Goal: Information Seeking & Learning: Learn about a topic

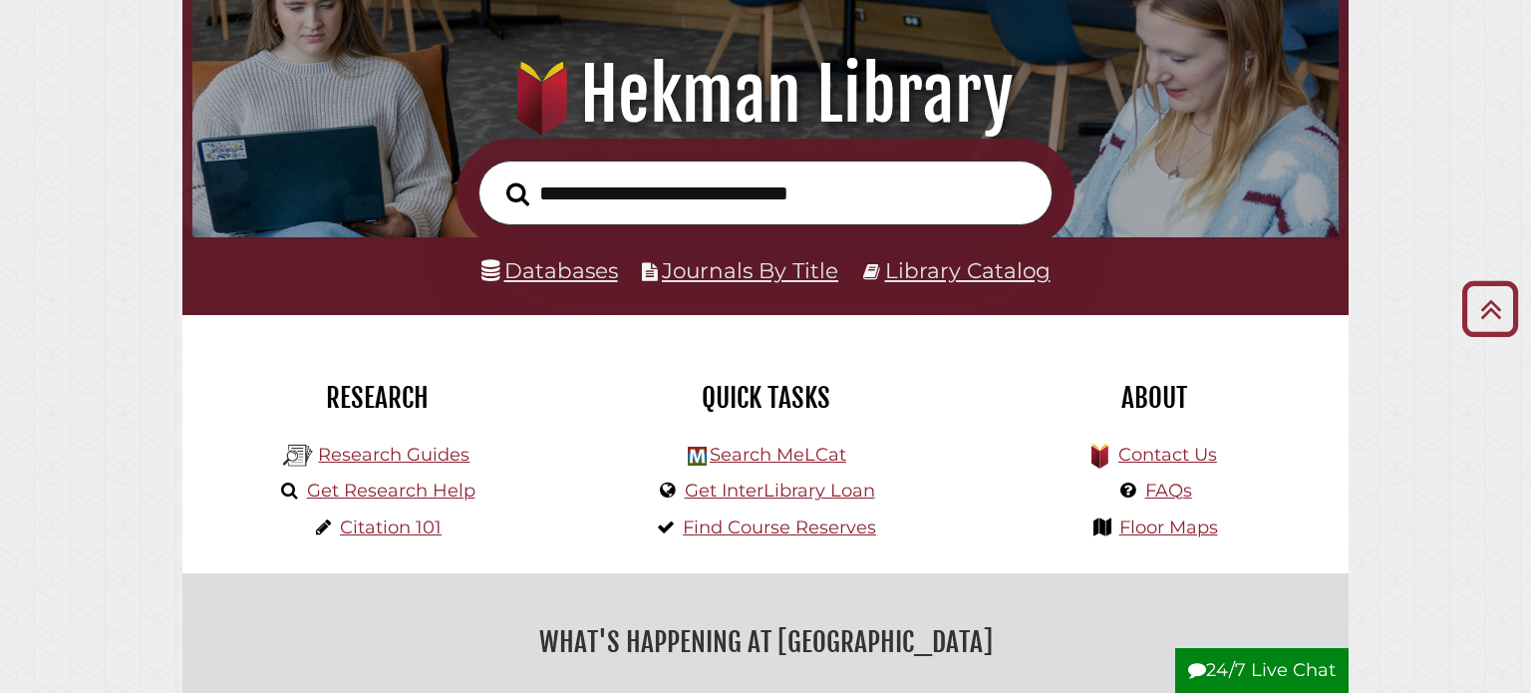
scroll to position [133, 0]
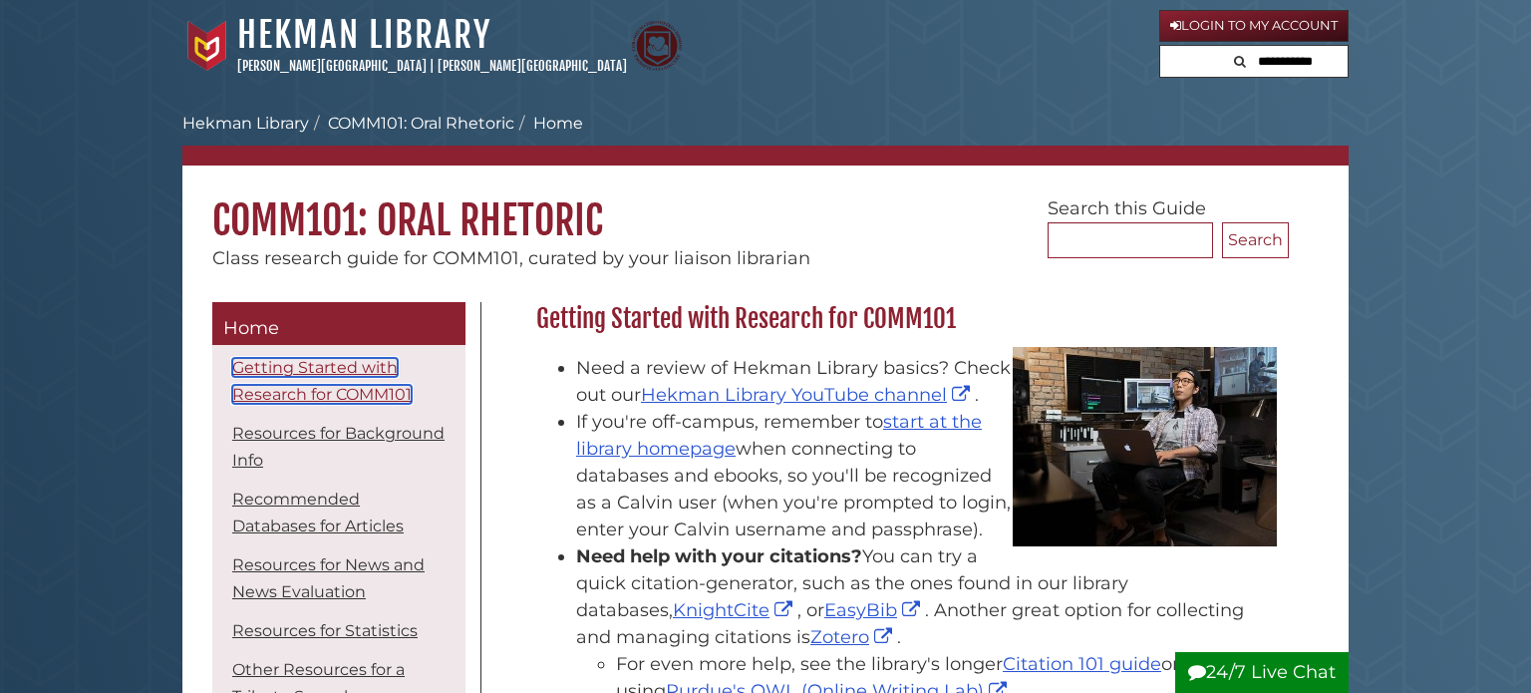
click at [338, 397] on link "Getting Started with Research for COMM101" at bounding box center [321, 381] width 179 height 46
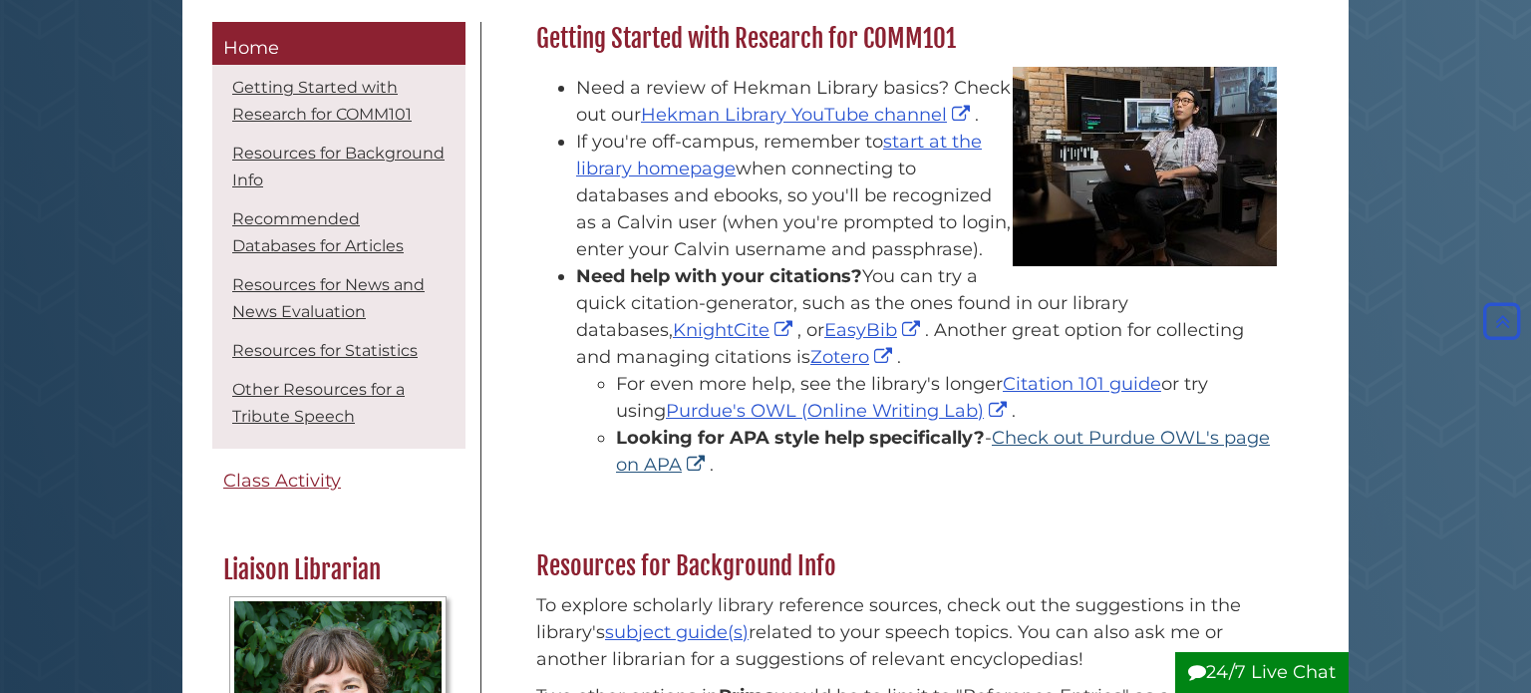
scroll to position [271, 0]
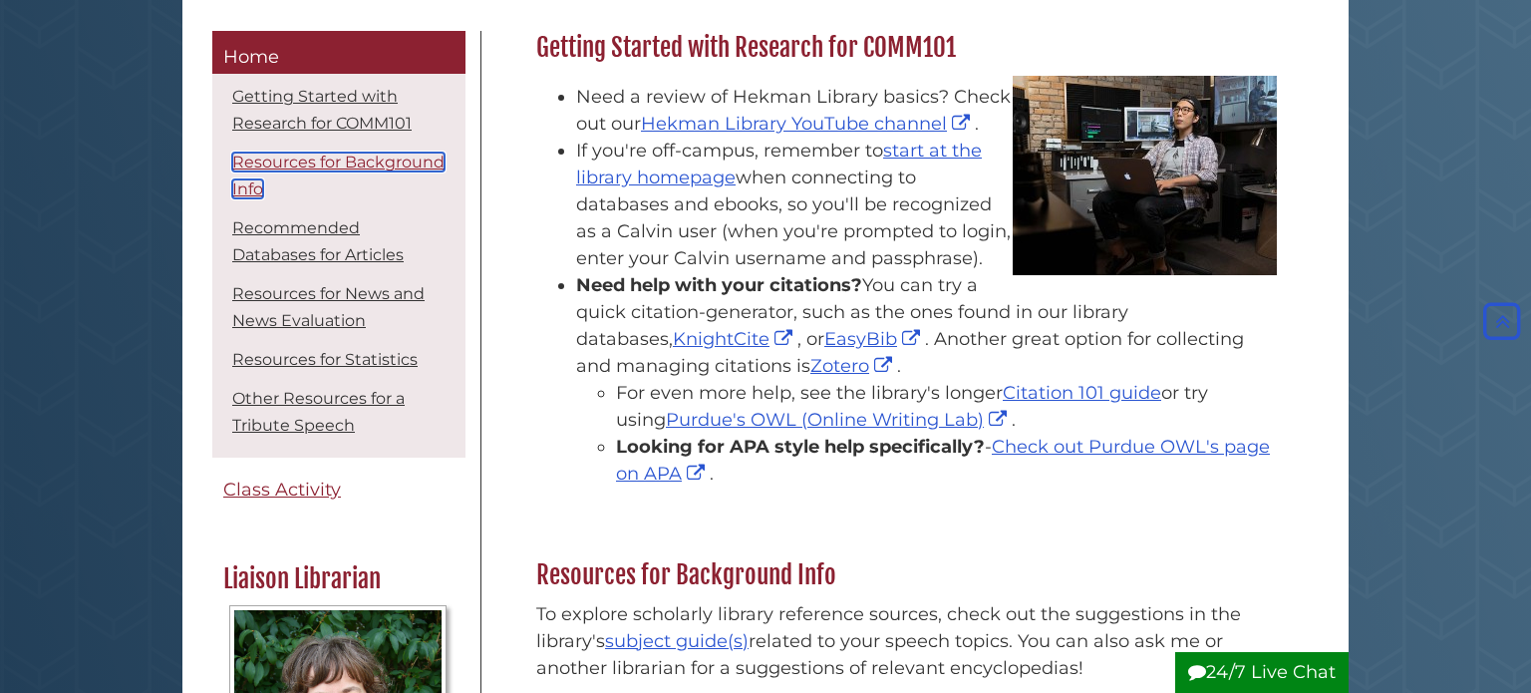
click at [324, 157] on link "Resources for Background Info" at bounding box center [338, 176] width 212 height 46
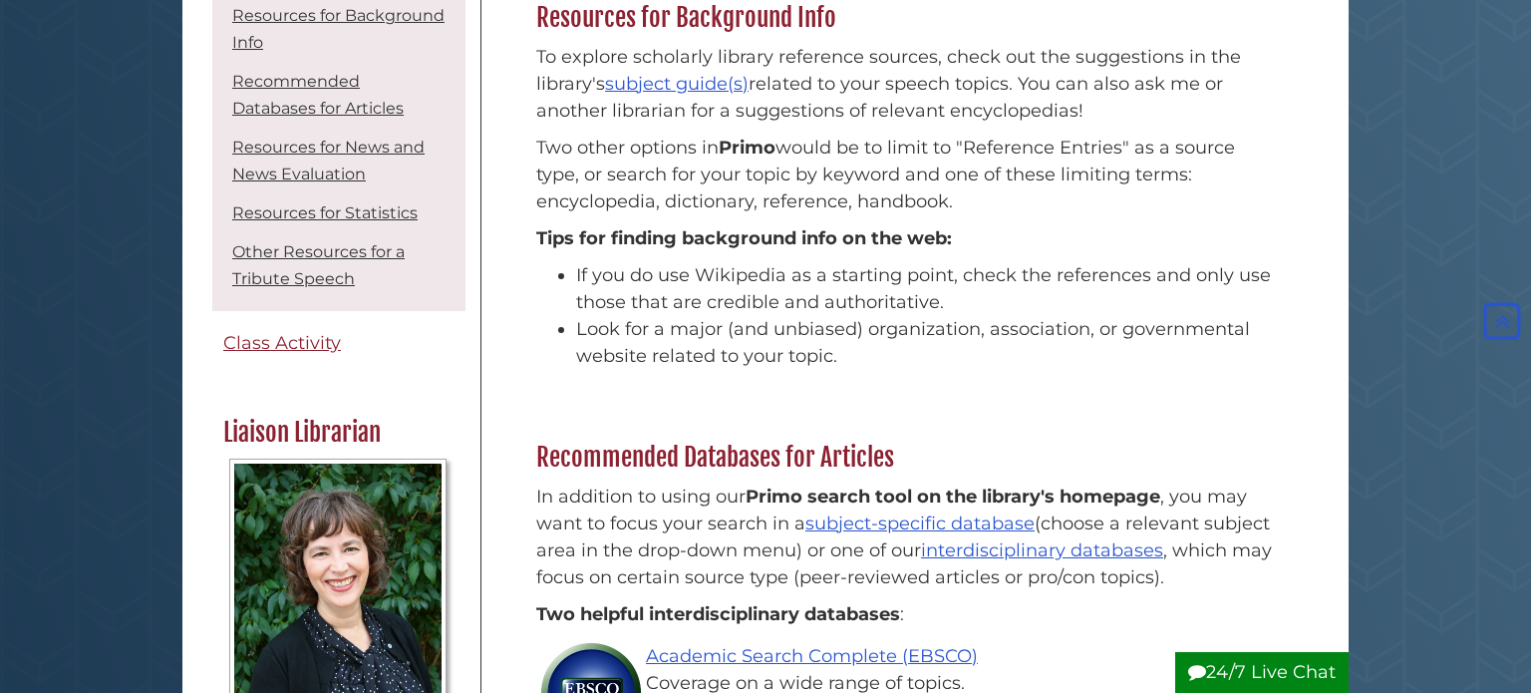
scroll to position [183, 0]
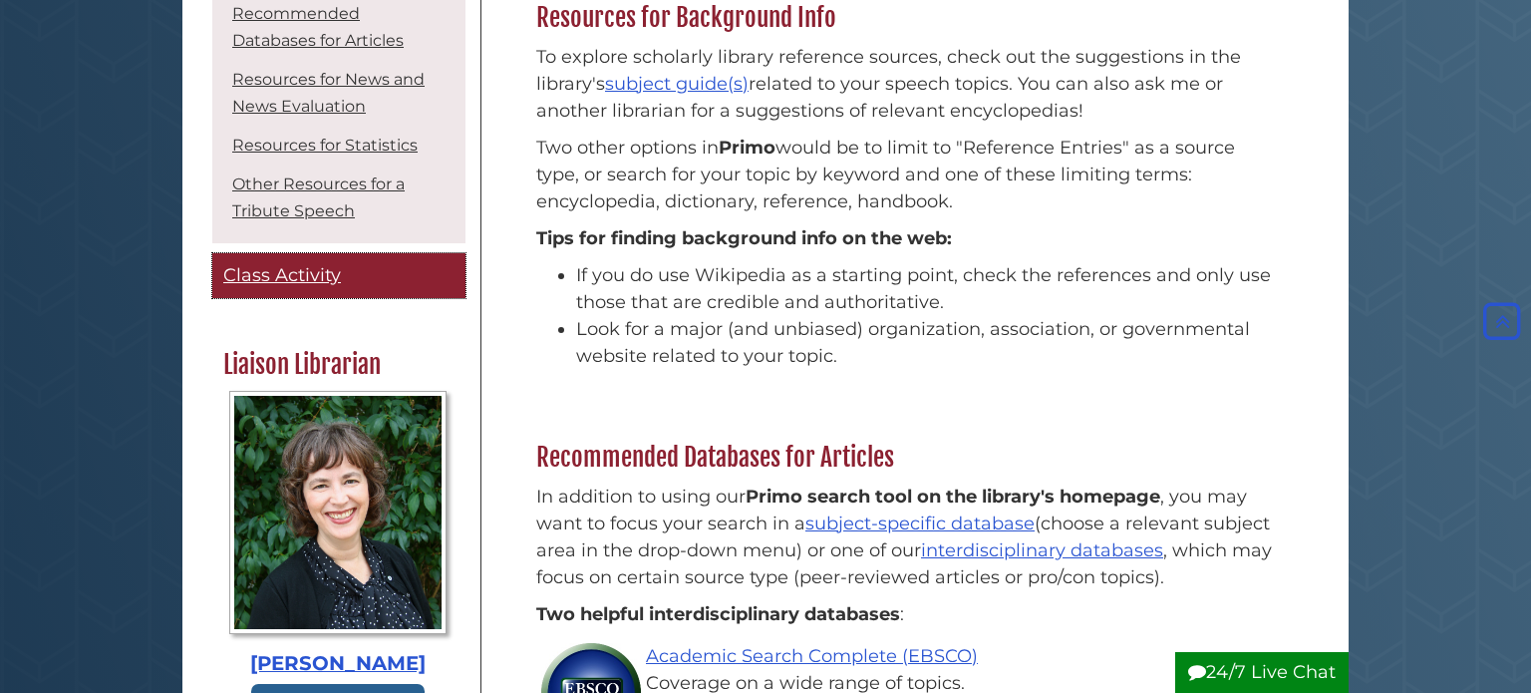
click at [271, 285] on span "Class Activity" at bounding box center [282, 276] width 118 height 22
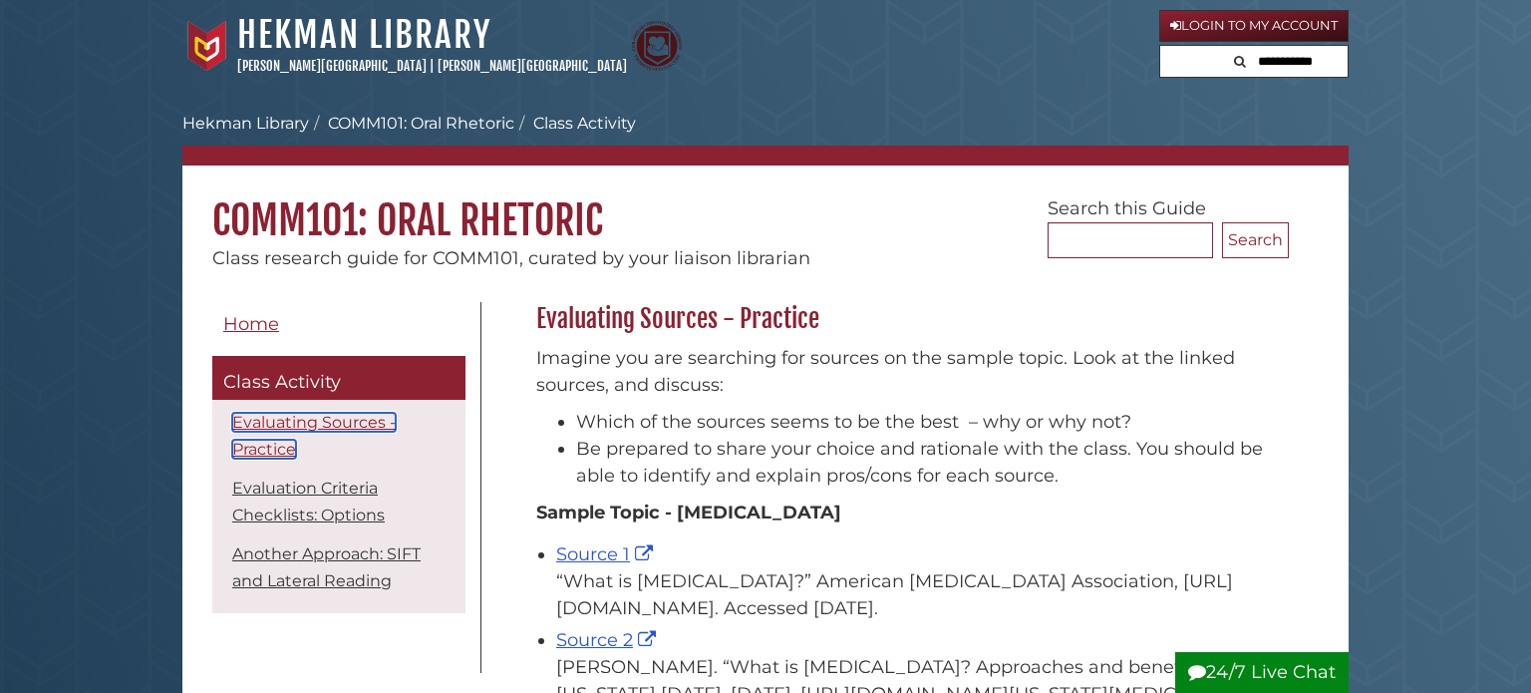
click at [286, 441] on link "Evaluating Sources - Practice" at bounding box center [313, 436] width 163 height 46
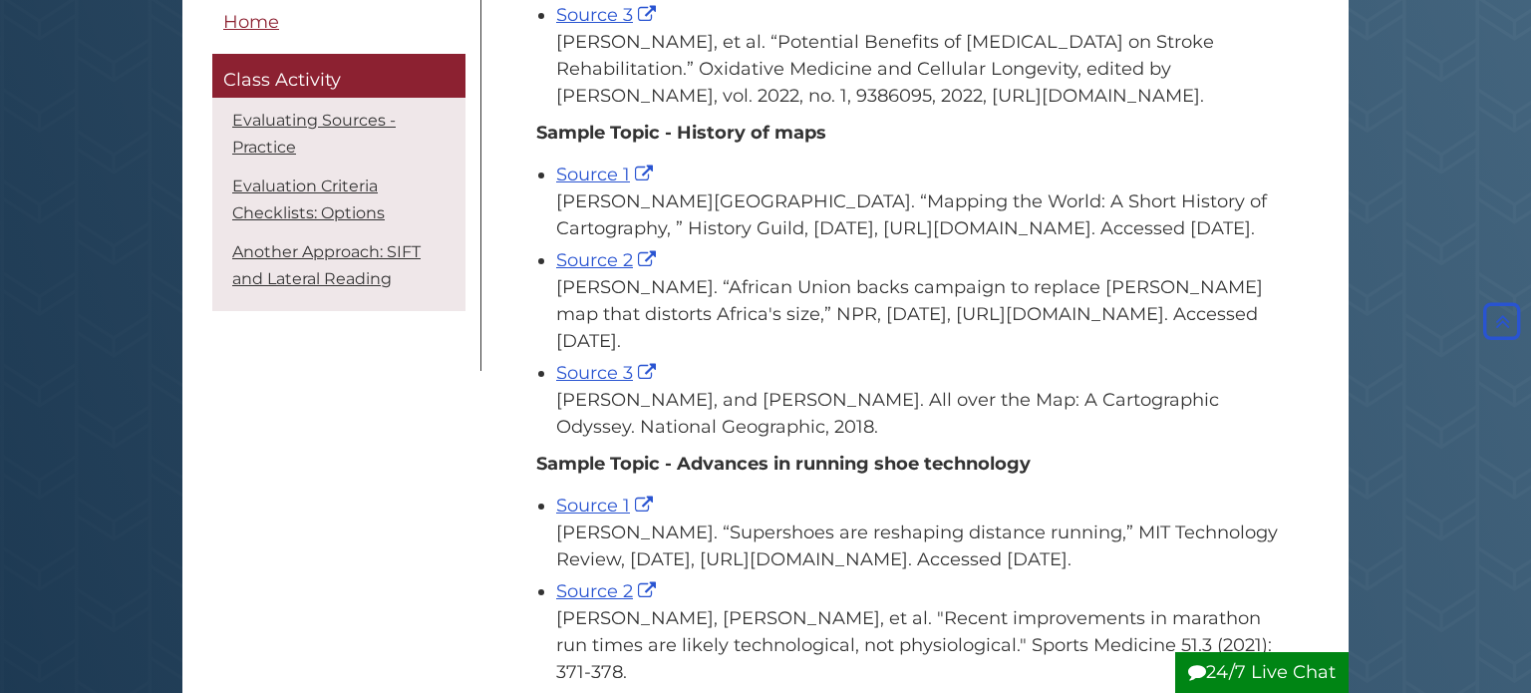
scroll to position [739, 0]
click at [270, 194] on link "Evaluation Criteria Checklists: Options" at bounding box center [308, 199] width 153 height 46
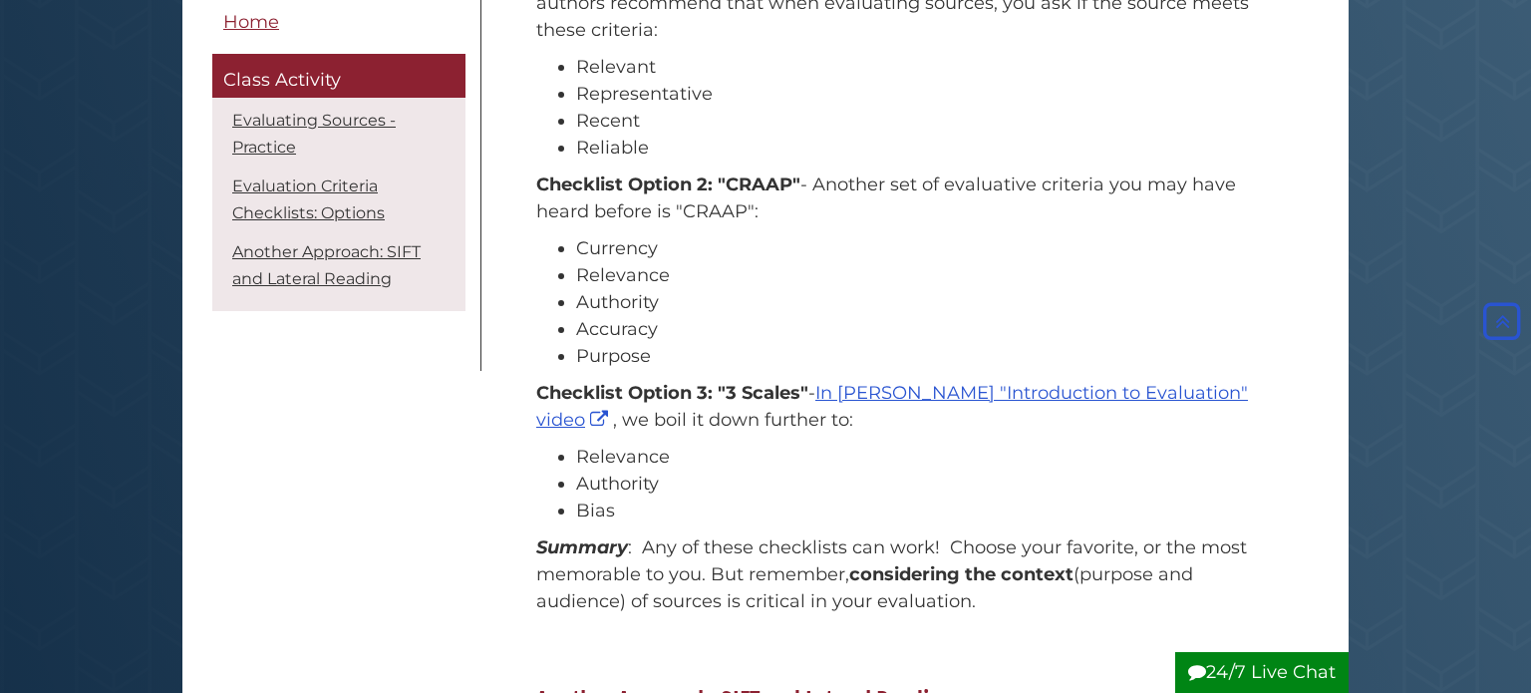
click at [332, 223] on li "Evaluation Criteria Checklists: Options" at bounding box center [338, 199] width 243 height 62
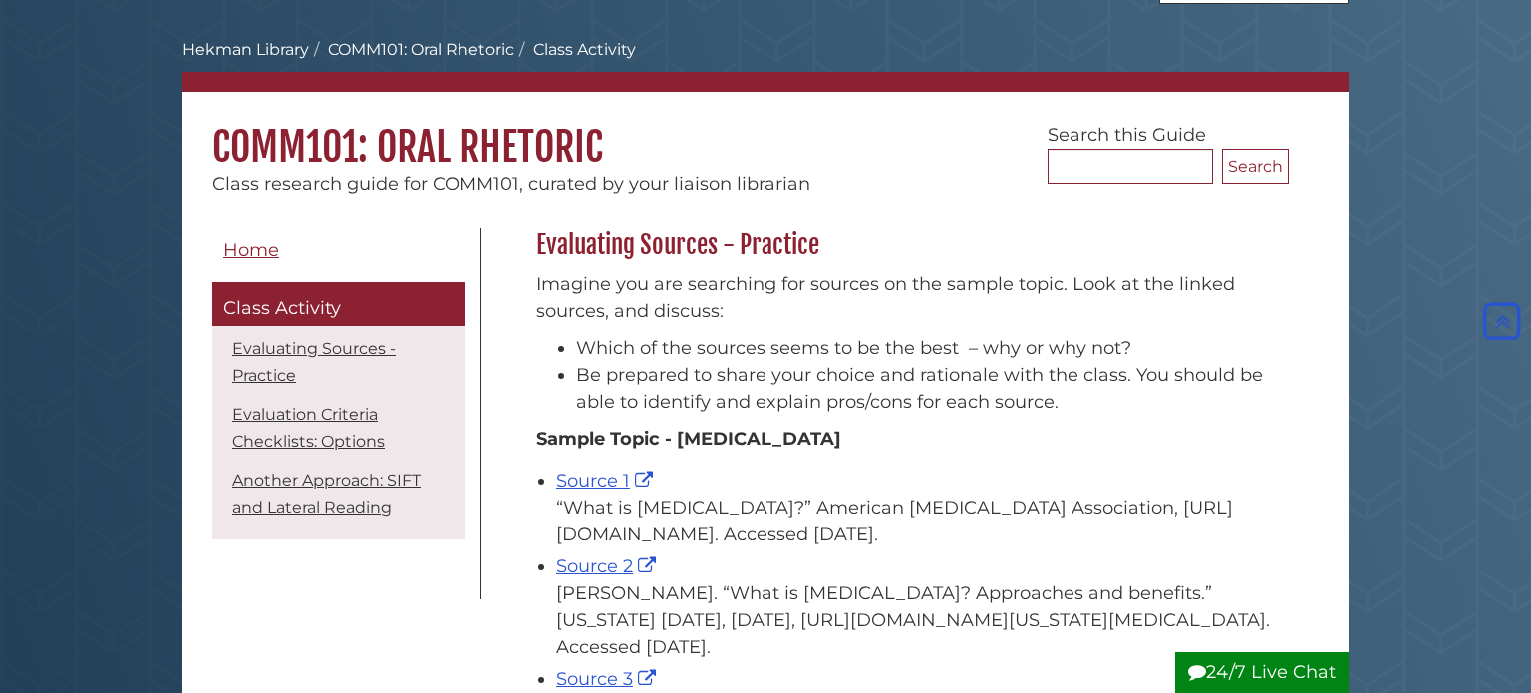
scroll to position [0, 0]
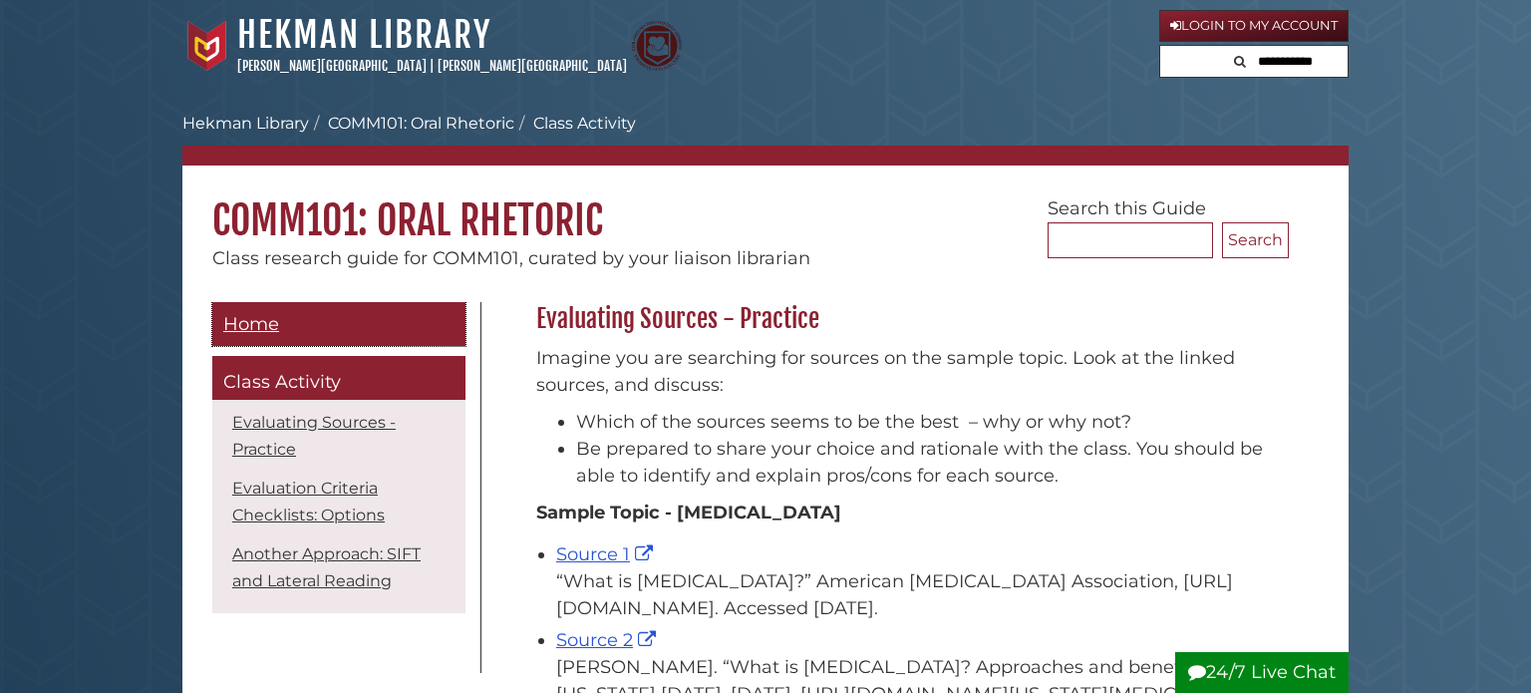
click at [264, 316] on span "Home" at bounding box center [251, 324] width 56 height 22
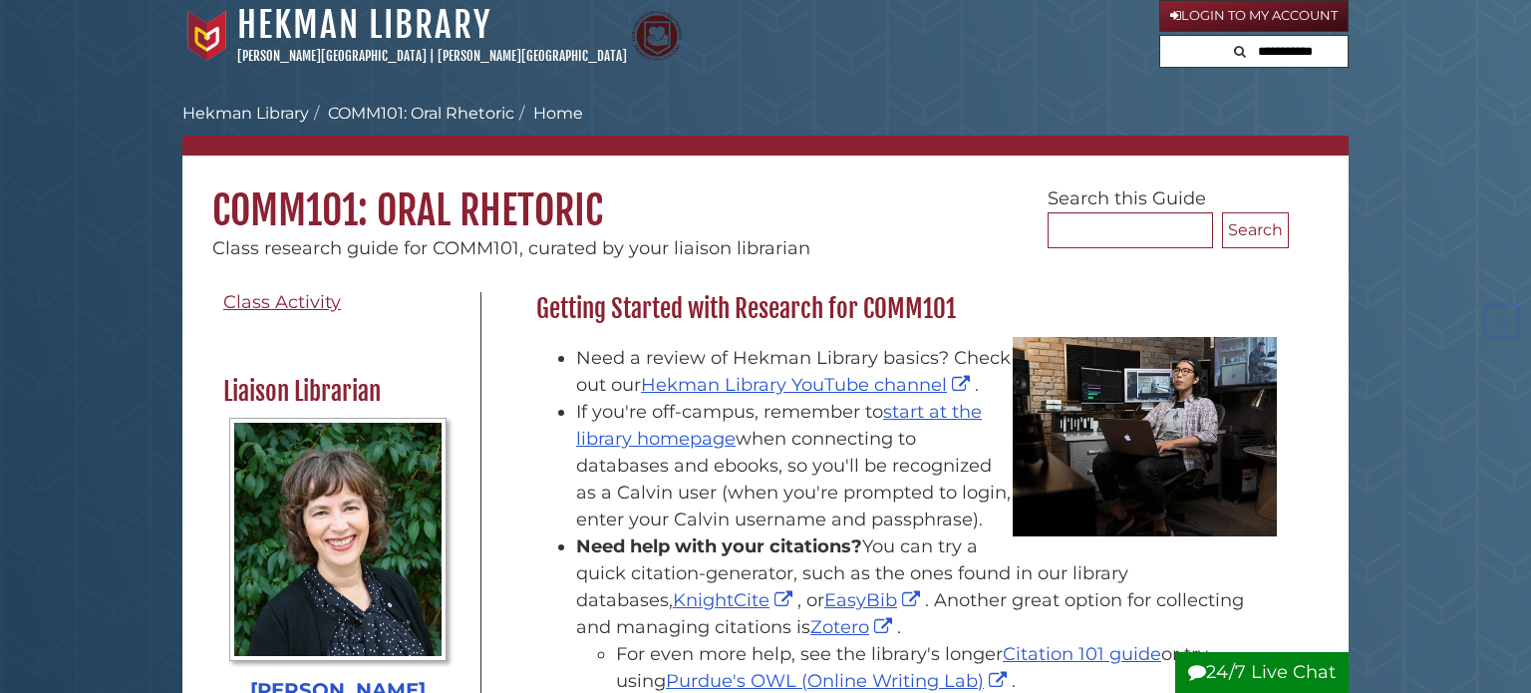
scroll to position [7, 0]
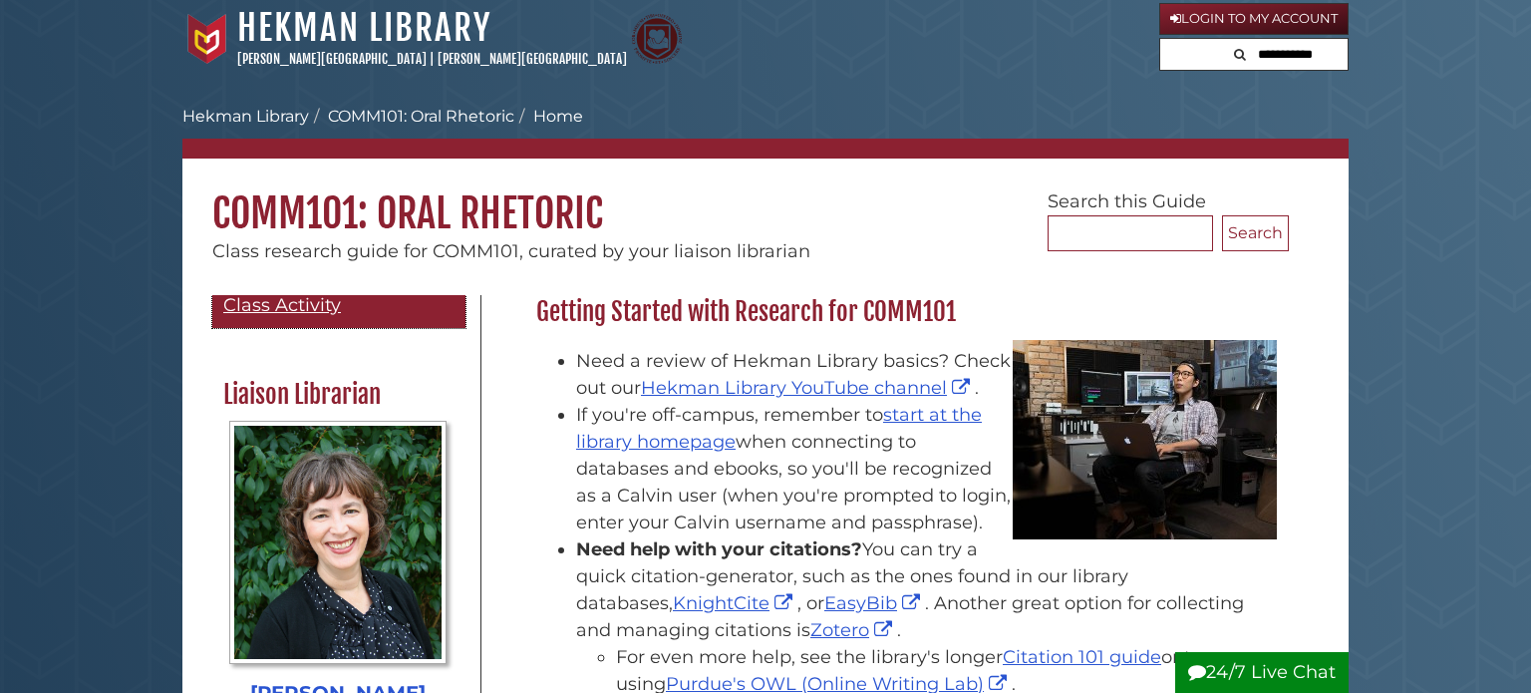
click at [320, 302] on span "Class Activity" at bounding box center [282, 305] width 118 height 22
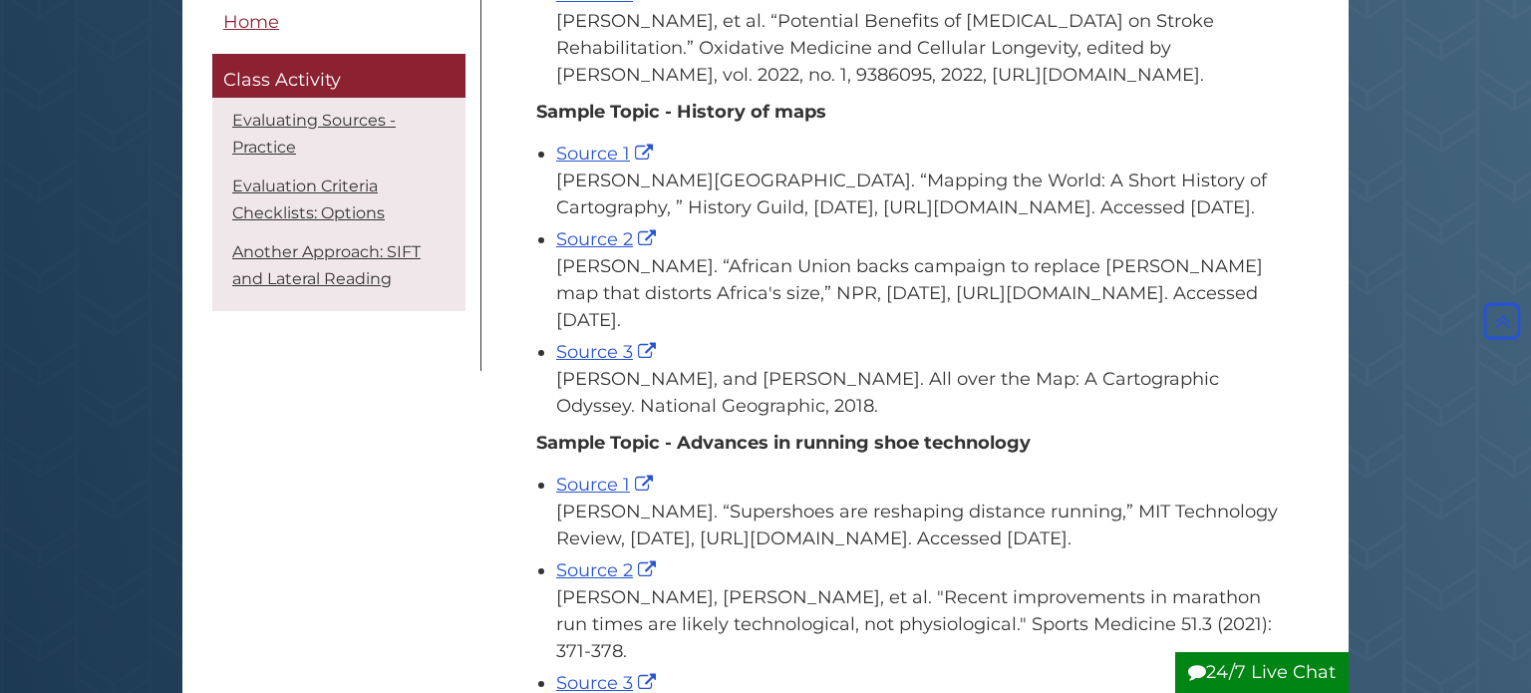
scroll to position [757, 0]
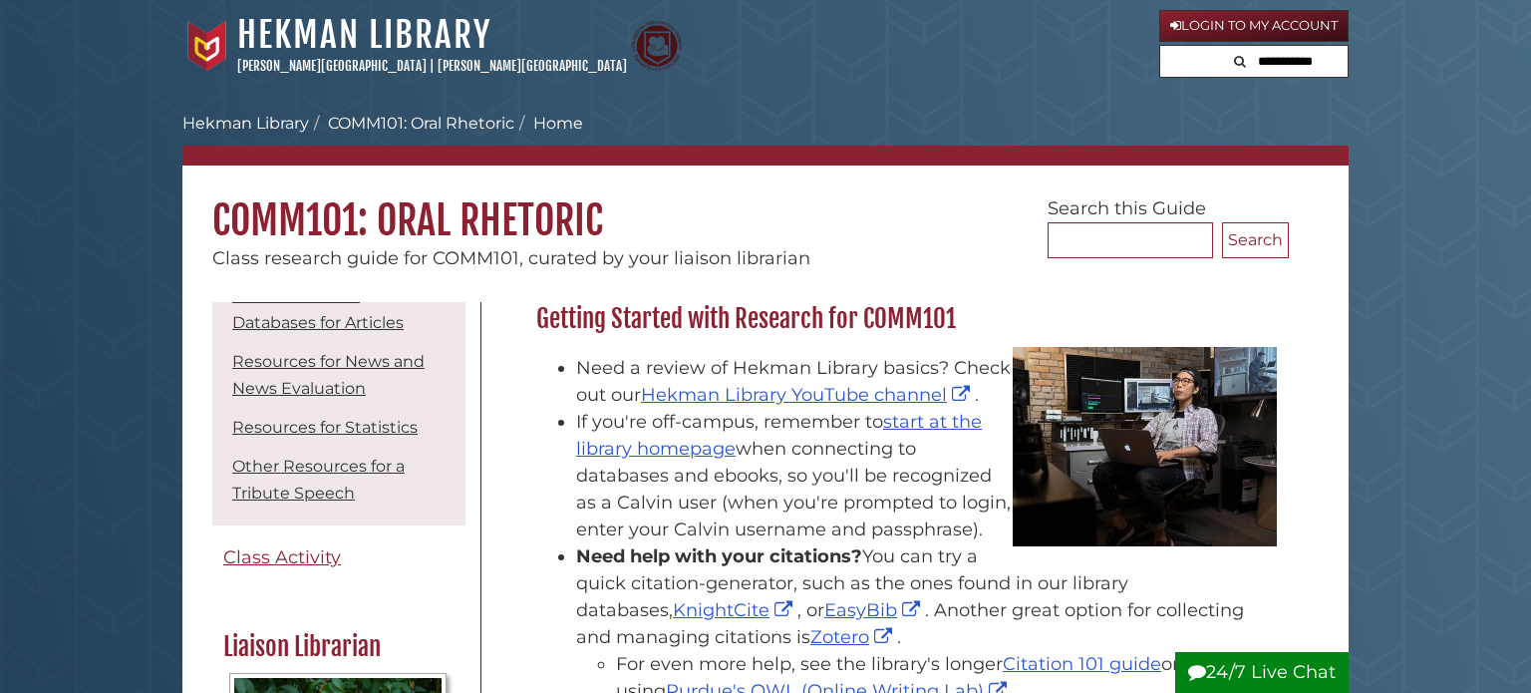
scroll to position [227, 0]
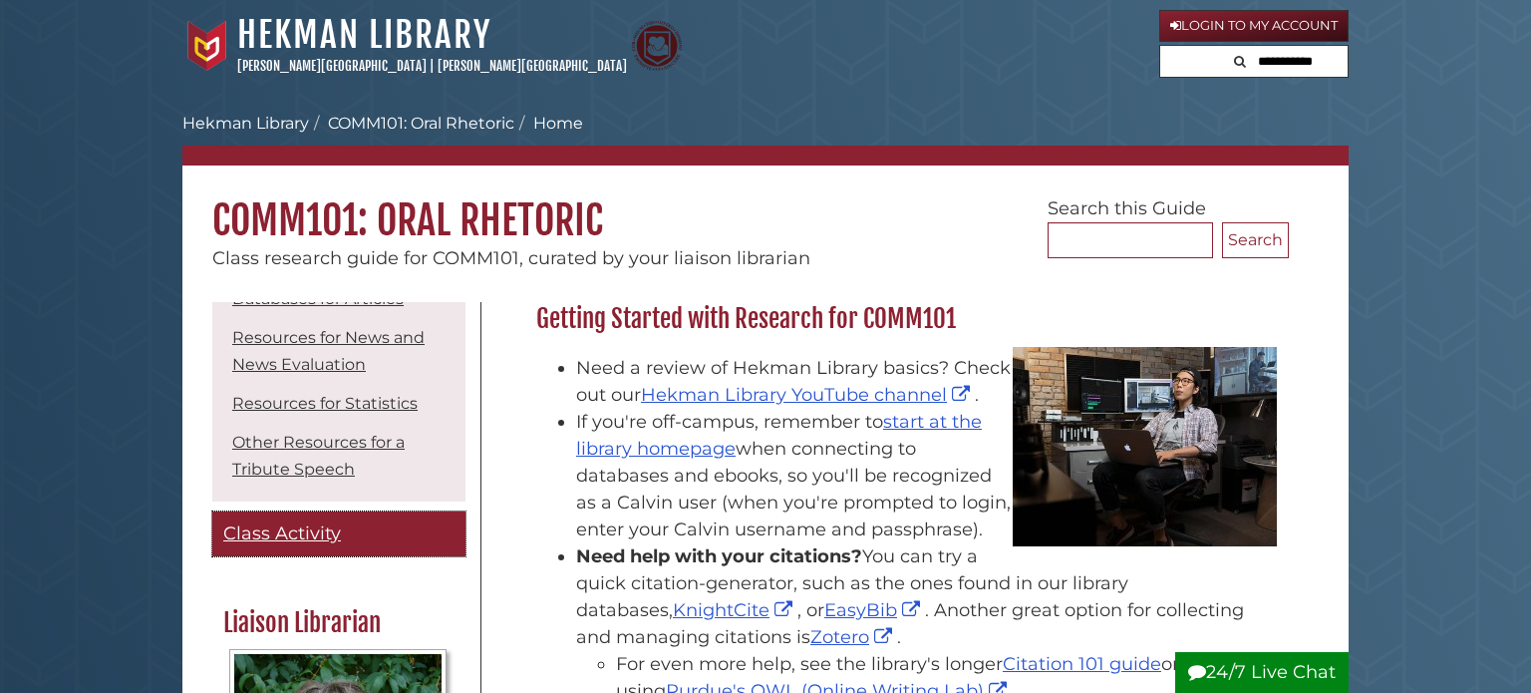
click at [300, 540] on span "Class Activity" at bounding box center [282, 533] width 118 height 22
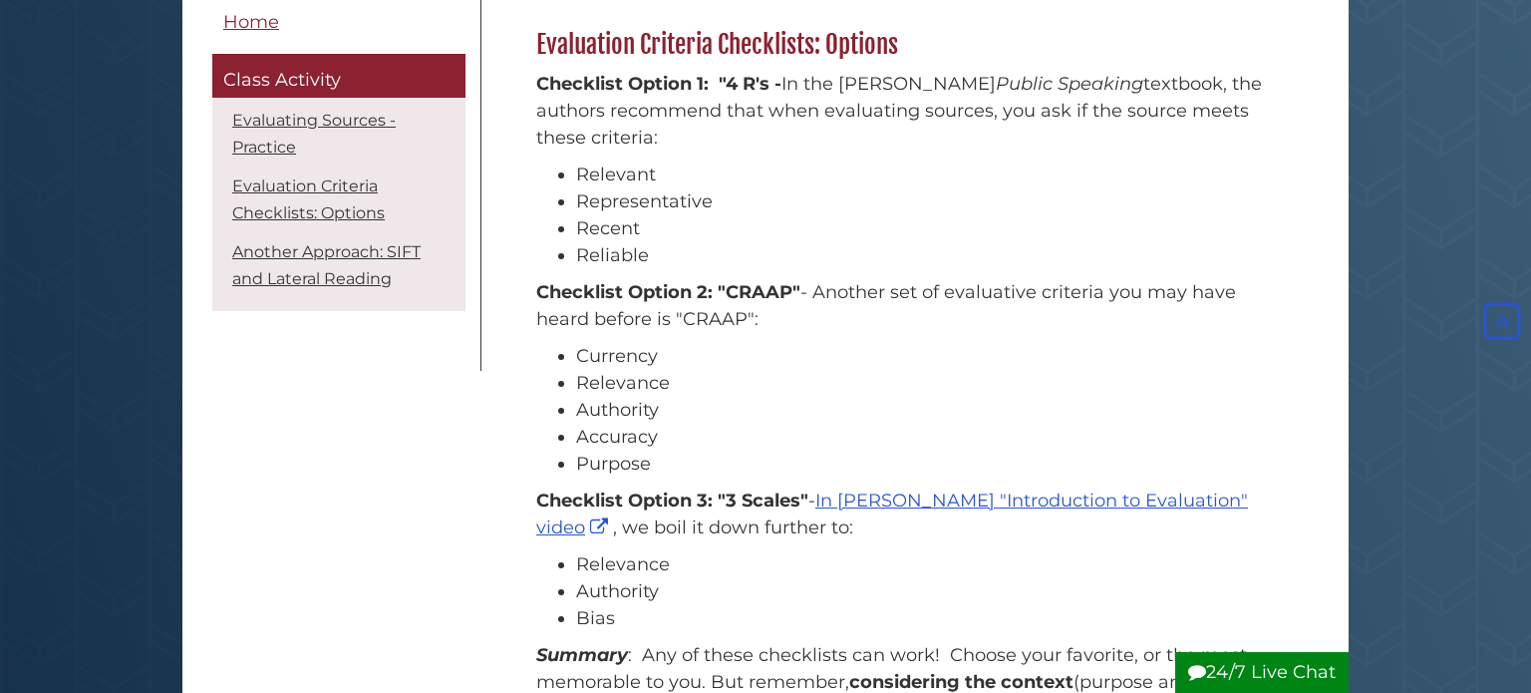
scroll to position [1580, 0]
click at [344, 266] on li "Another Approach: SIFT and Lateral Reading" at bounding box center [338, 265] width 243 height 62
click at [351, 248] on link "Another Approach: SIFT and Lateral Reading" at bounding box center [326, 265] width 188 height 46
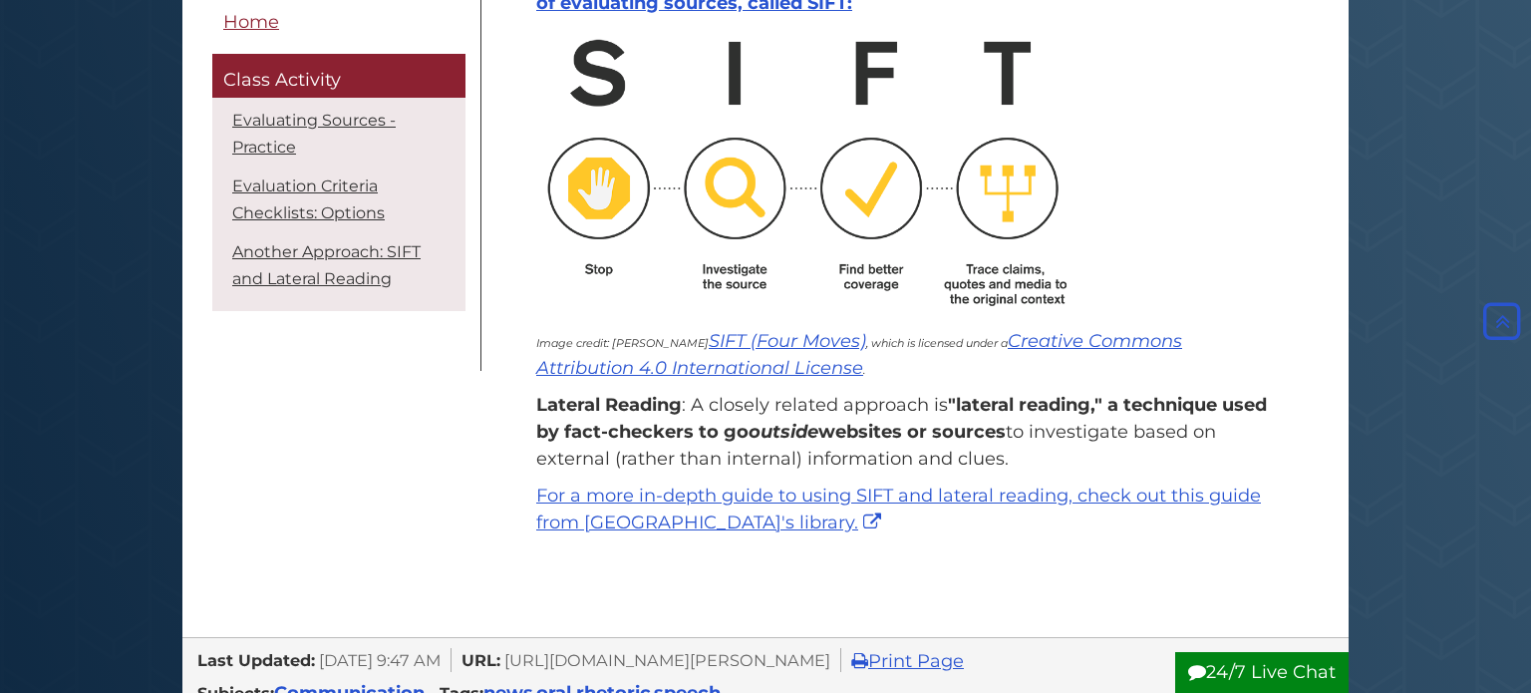
click at [329, 200] on li "Evaluation Criteria Checklists: Options" at bounding box center [338, 199] width 243 height 62
click at [328, 189] on link "Evaluation Criteria Checklists: Options" at bounding box center [308, 199] width 153 height 46
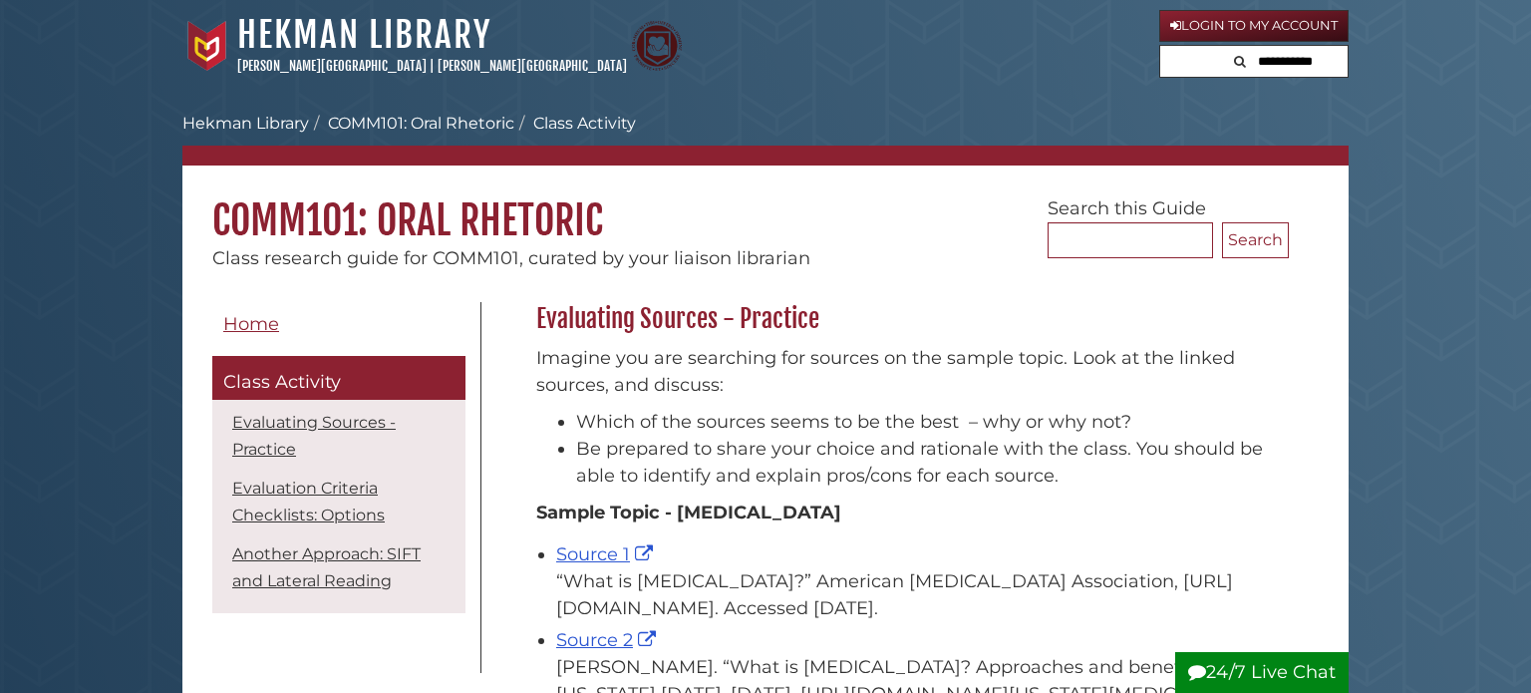
click at [308, 378] on span "Class Activity" at bounding box center [282, 382] width 118 height 22
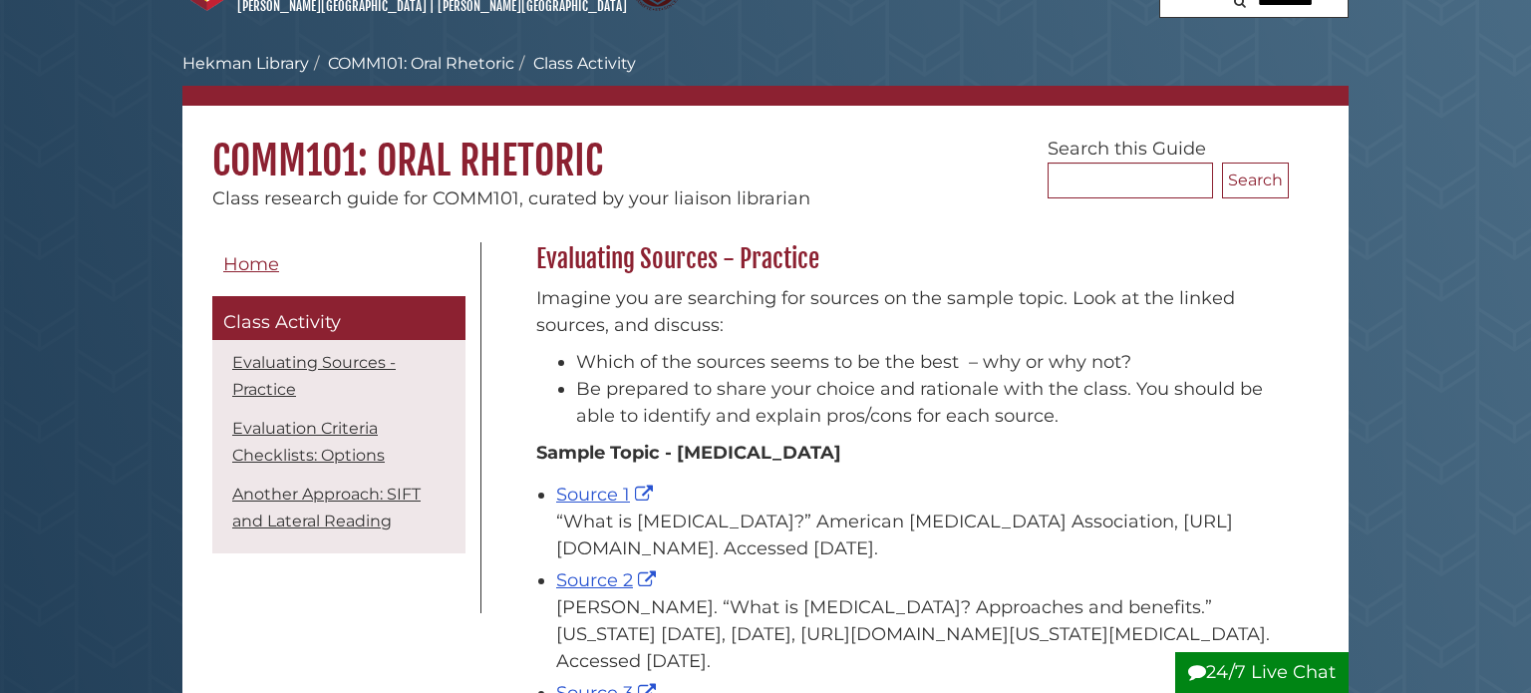
scroll to position [66, 0]
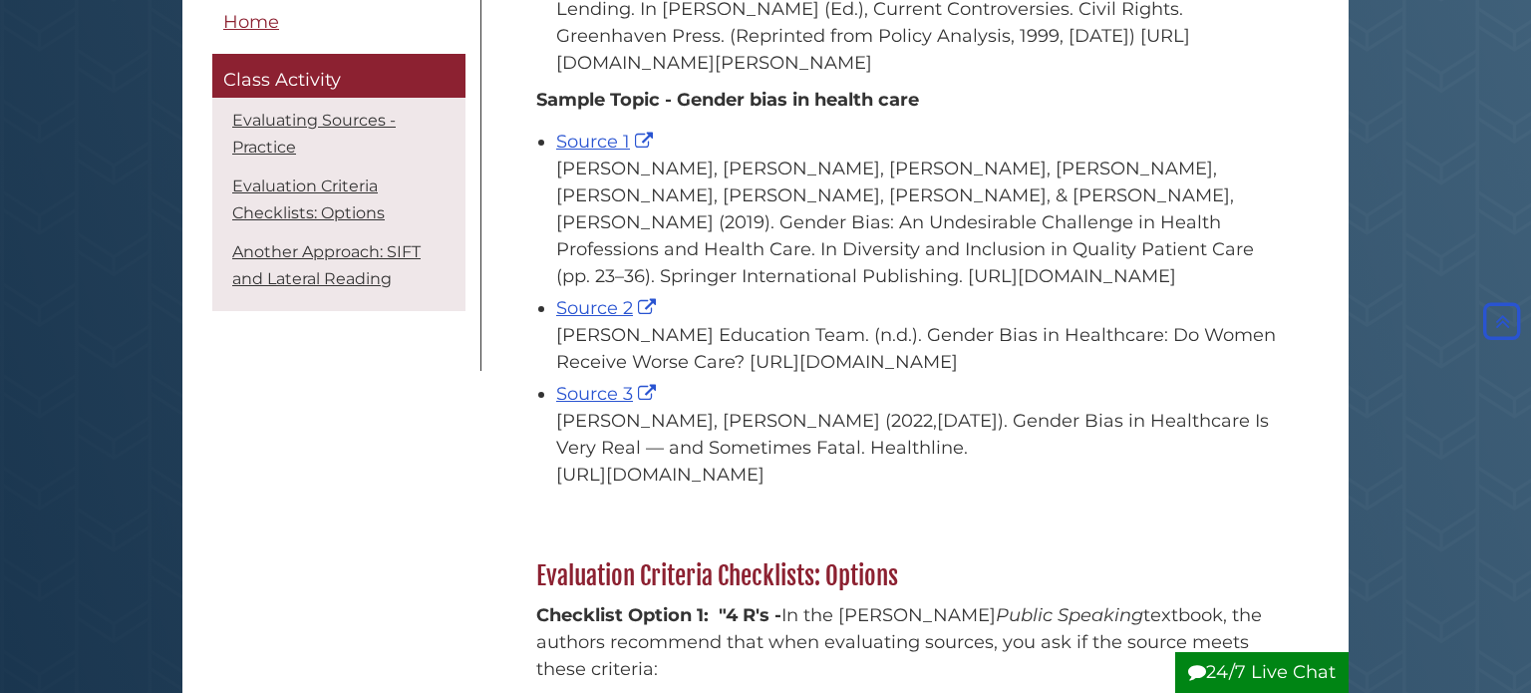
scroll to position [1271, 0]
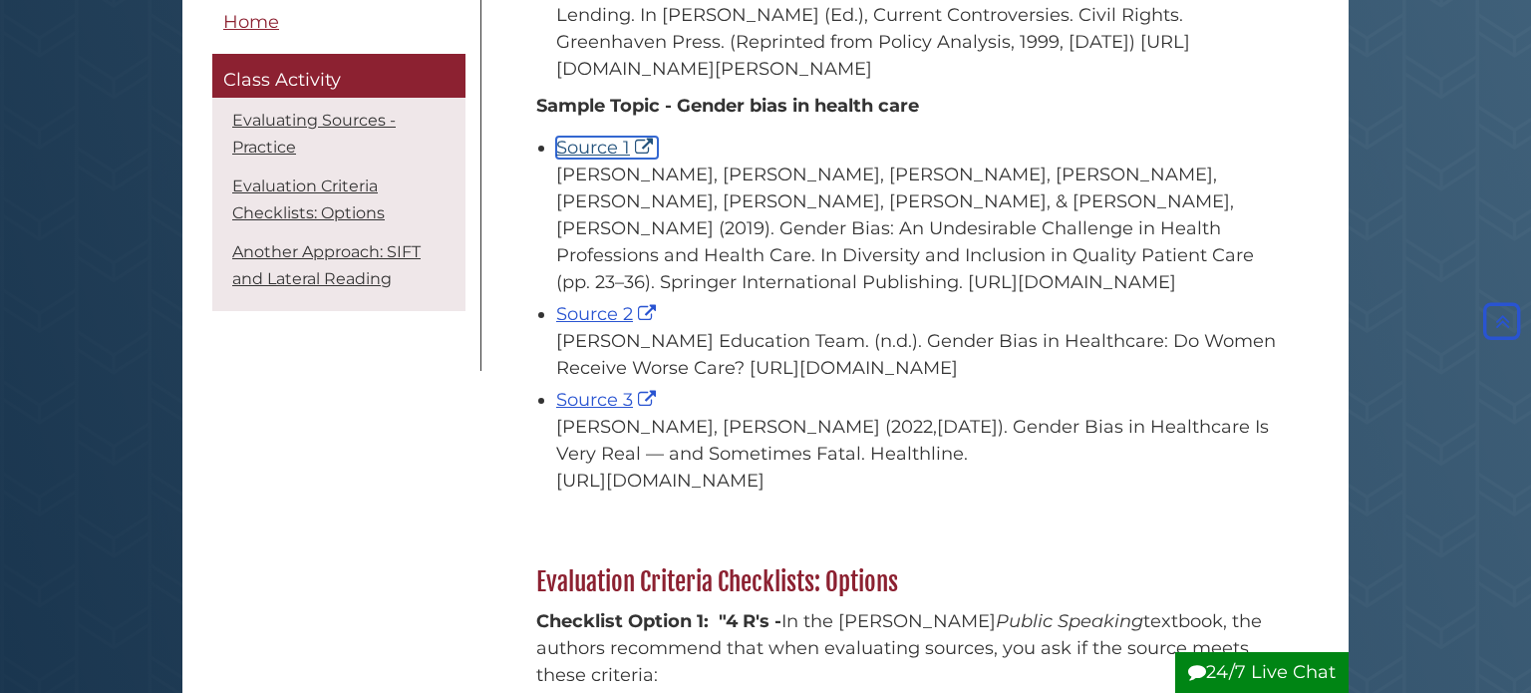
click at [607, 158] on link "Source 1" at bounding box center [607, 148] width 102 height 22
click at [596, 325] on link "Source 2" at bounding box center [608, 314] width 105 height 22
click at [585, 411] on link "Source 3" at bounding box center [608, 400] width 105 height 22
click at [570, 158] on link "Source 1" at bounding box center [607, 148] width 102 height 22
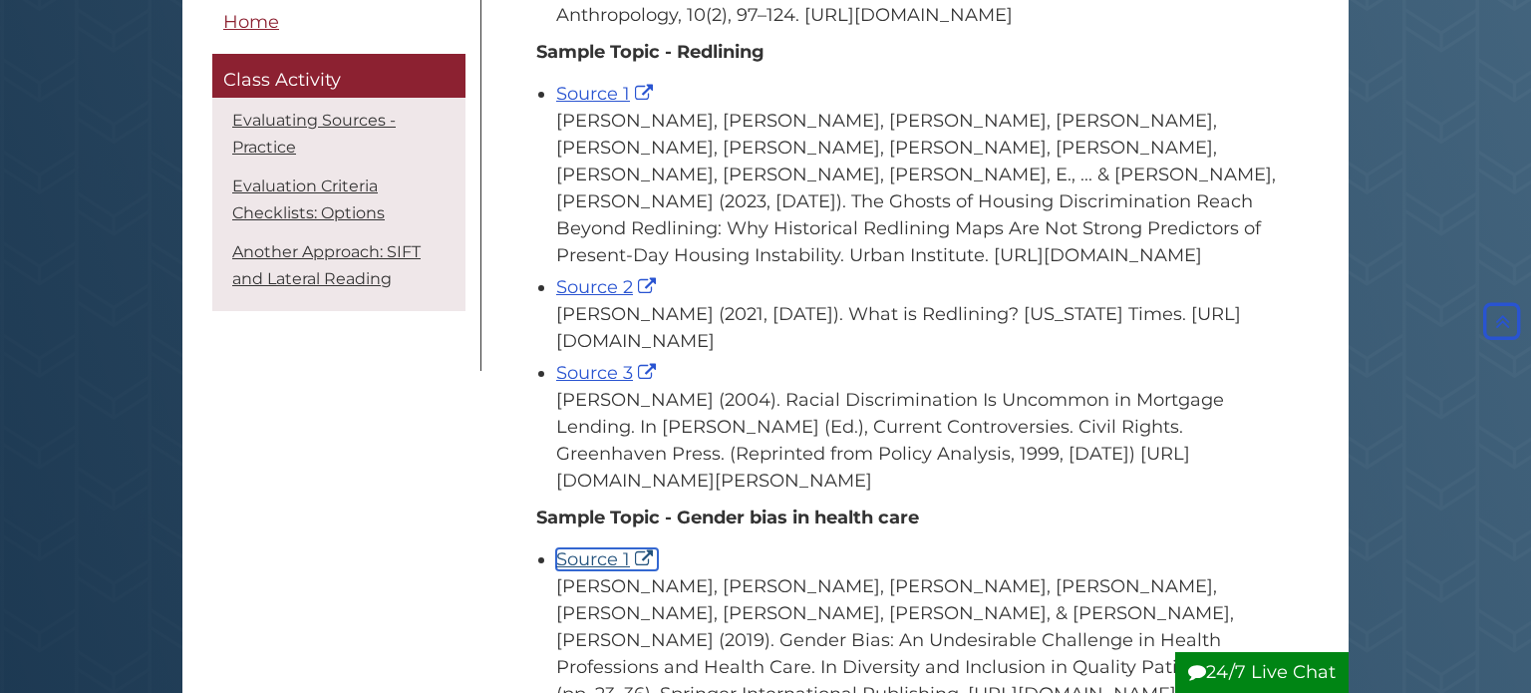
scroll to position [855, 0]
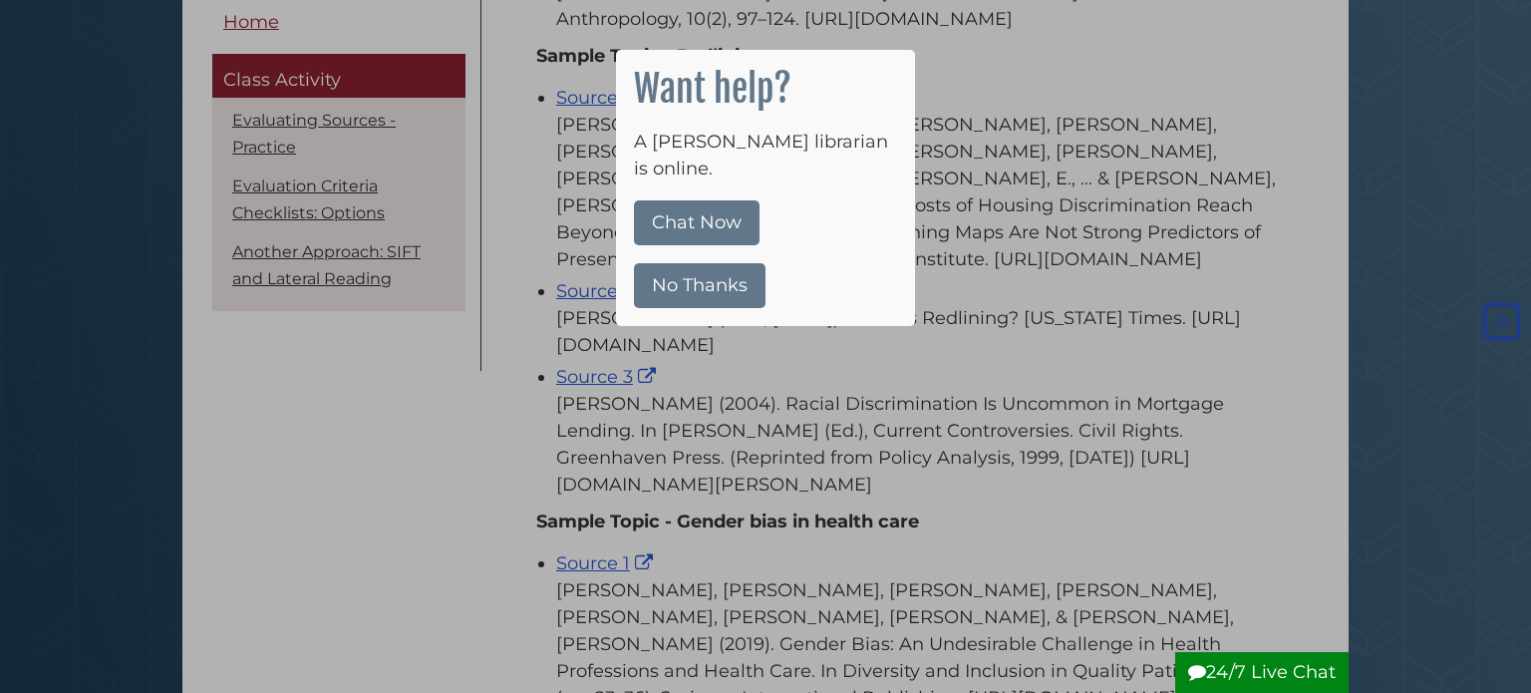
click at [704, 263] on button "No Thanks" at bounding box center [700, 285] width 132 height 45
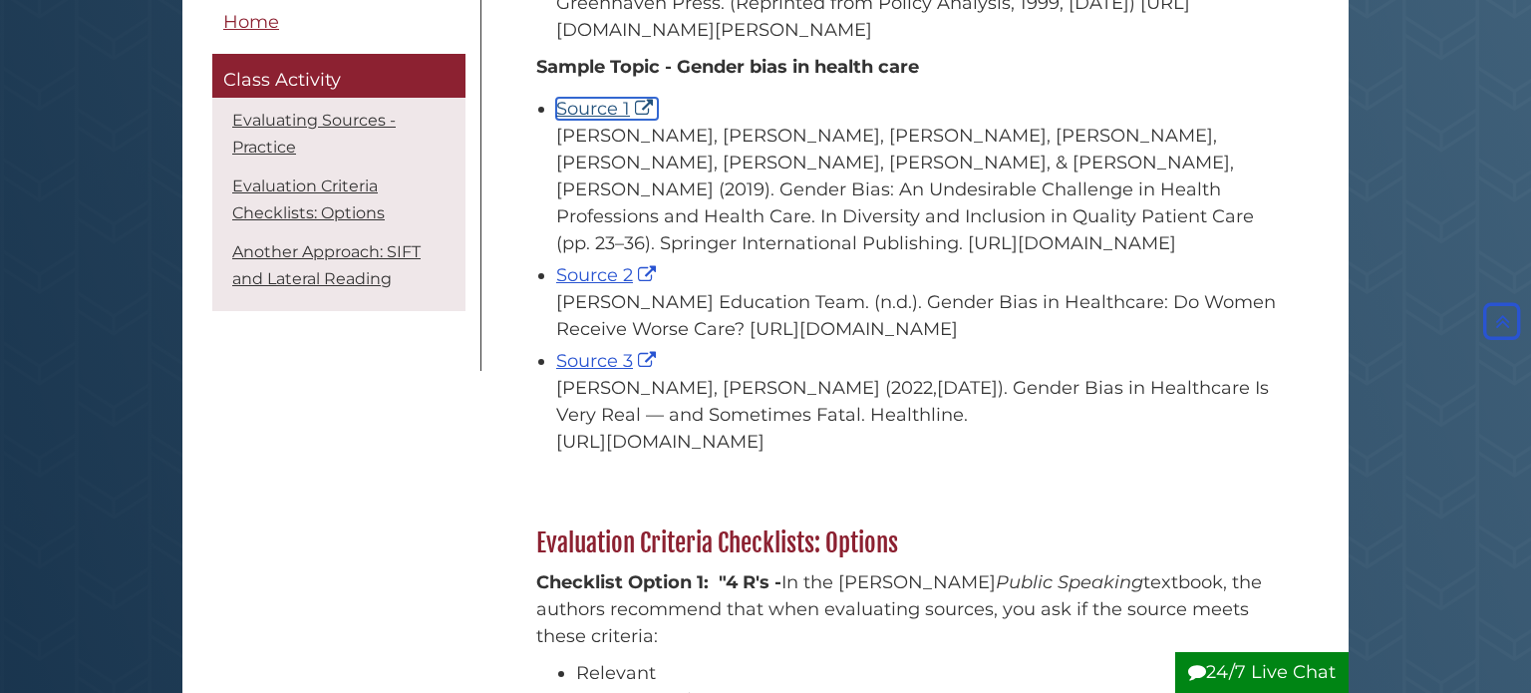
scroll to position [1312, 0]
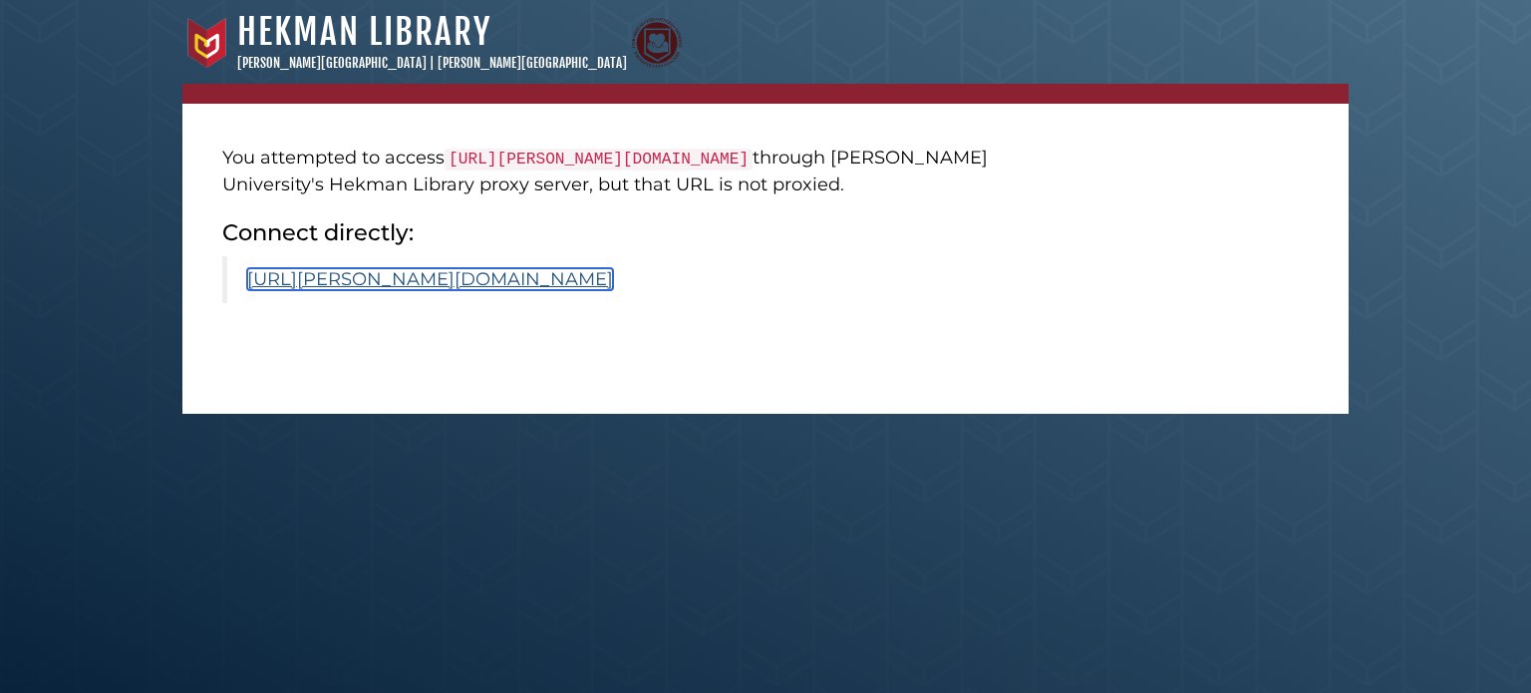
click at [505, 290] on link "[URL][PERSON_NAME][DOMAIN_NAME]" at bounding box center [430, 279] width 366 height 22
